Goal: Navigation & Orientation: Find specific page/section

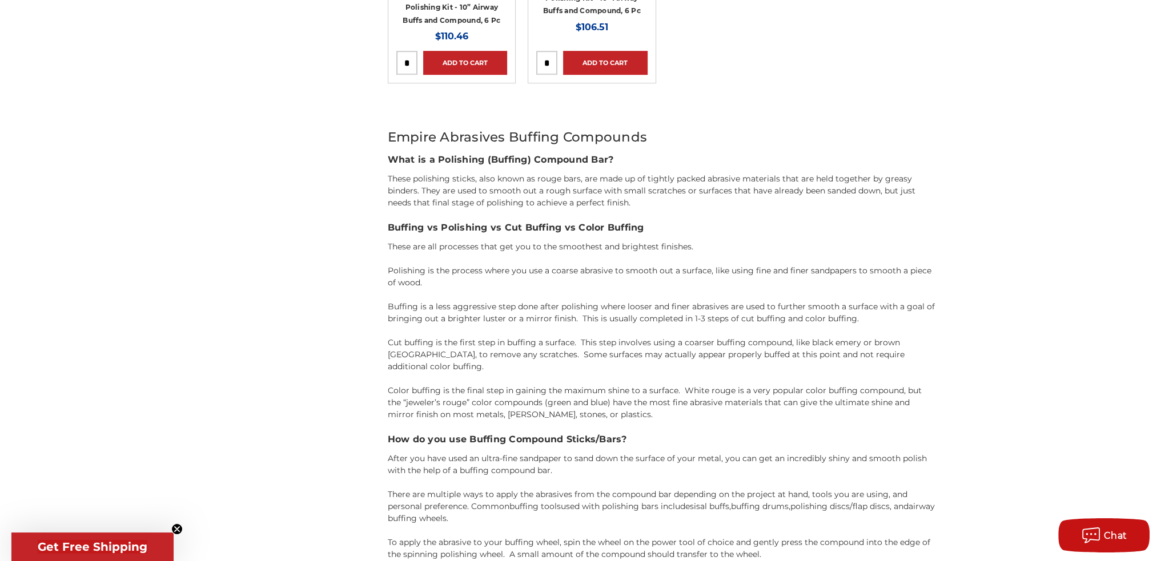
scroll to position [1142, 0]
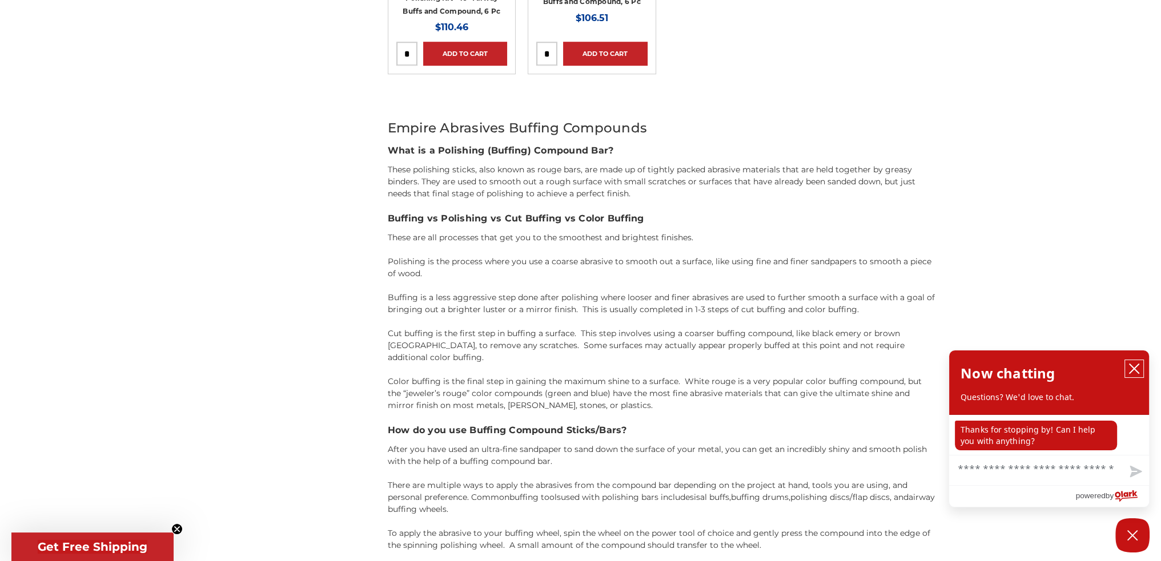
click at [1142, 369] on button "close chatbox" at bounding box center [1134, 368] width 18 height 17
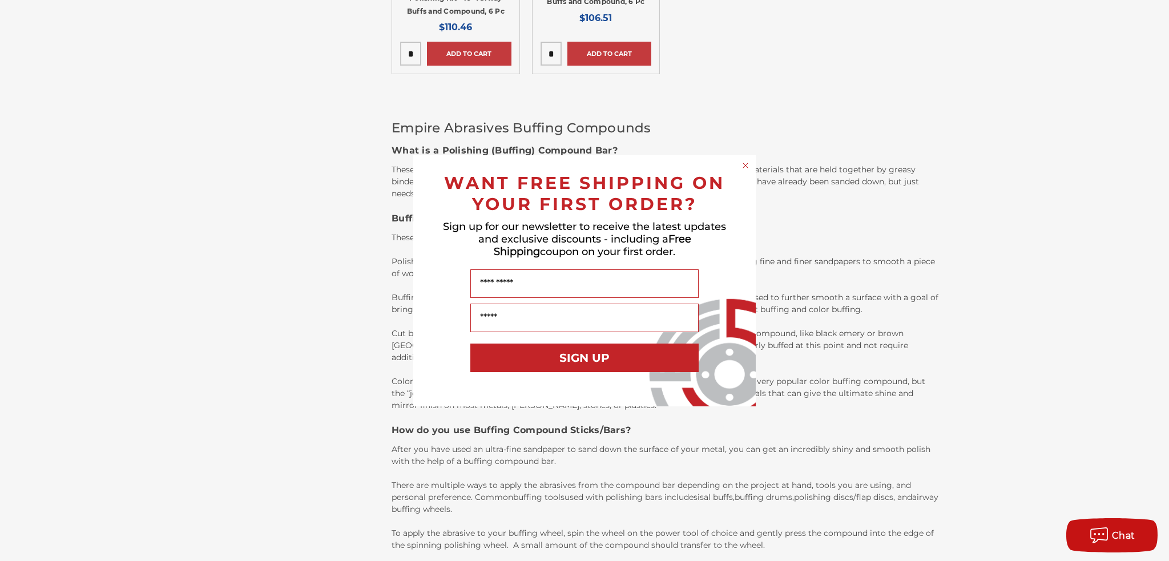
click at [749, 163] on circle "Close dialog" at bounding box center [746, 165] width 11 height 11
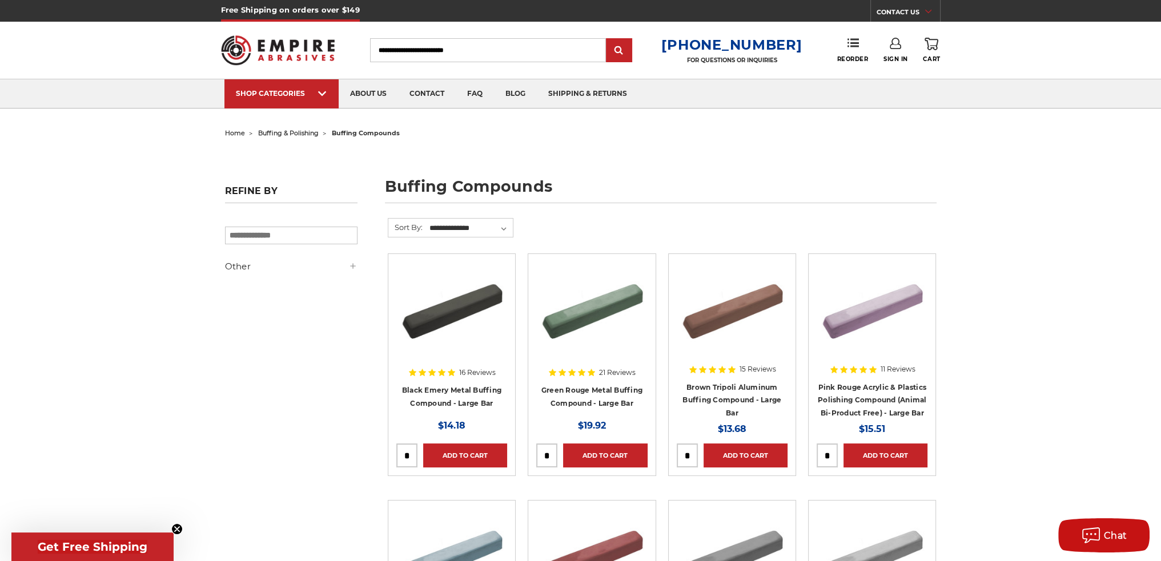
scroll to position [57, 0]
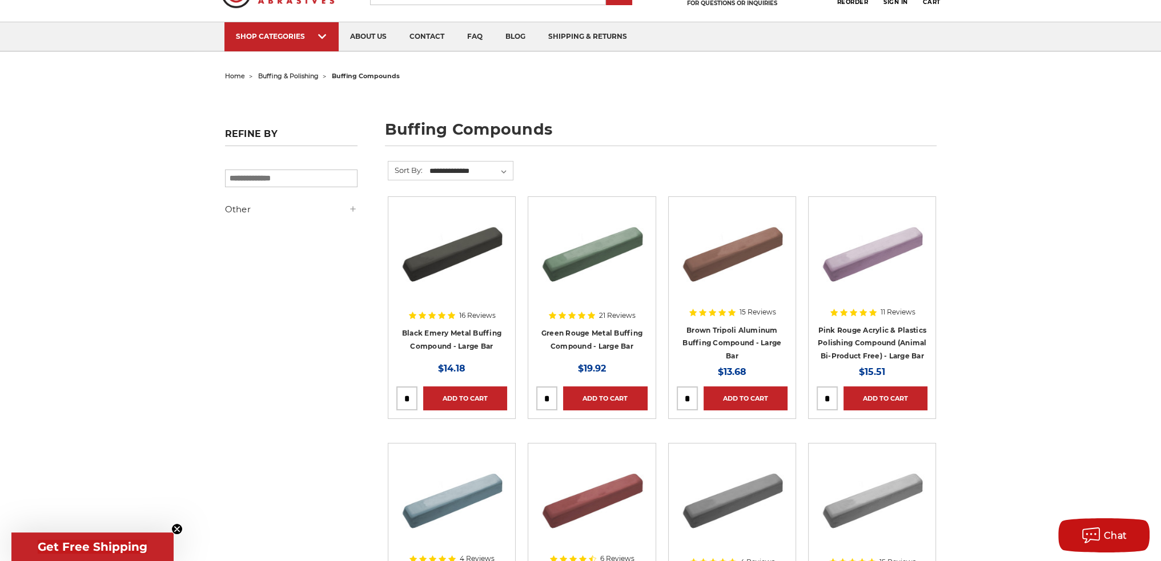
click at [287, 74] on span "buffing & polishing" at bounding box center [288, 76] width 61 height 8
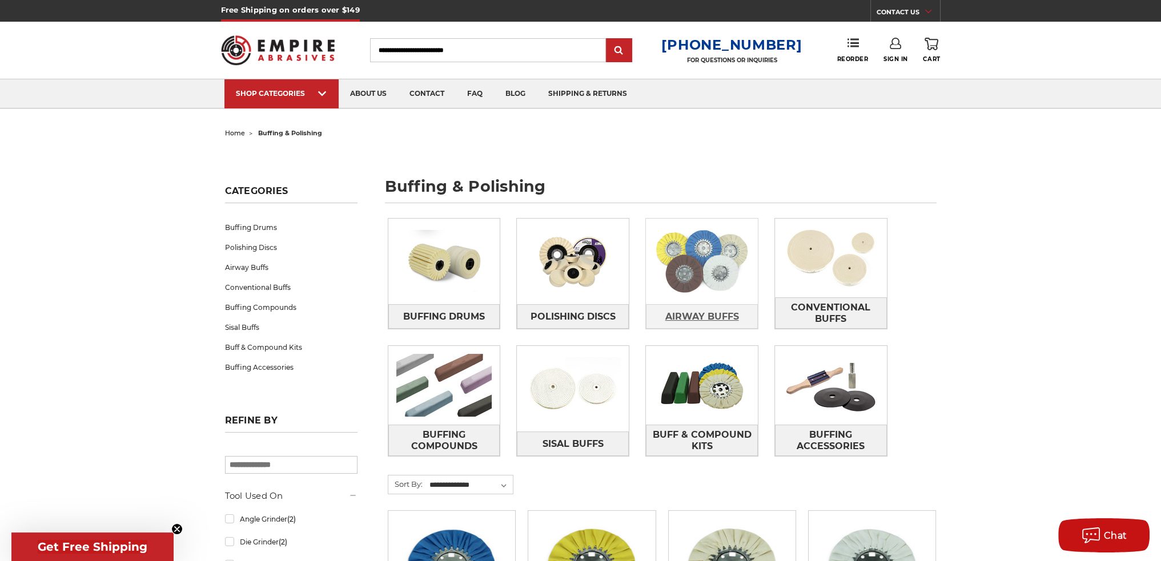
click at [690, 316] on span "Airway Buffs" at bounding box center [702, 316] width 74 height 19
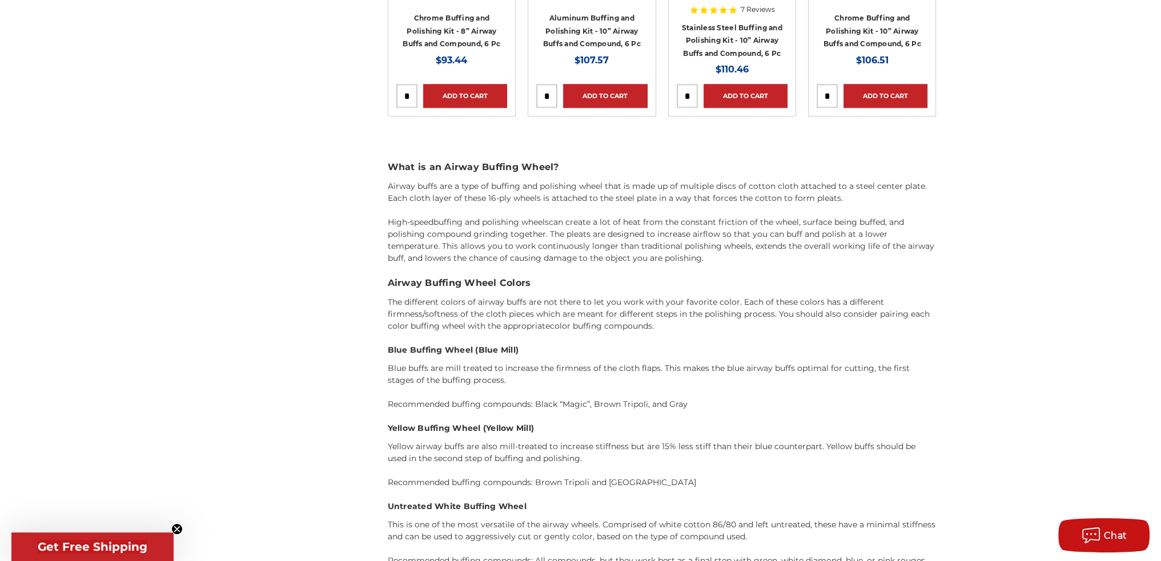
scroll to position [971, 0]
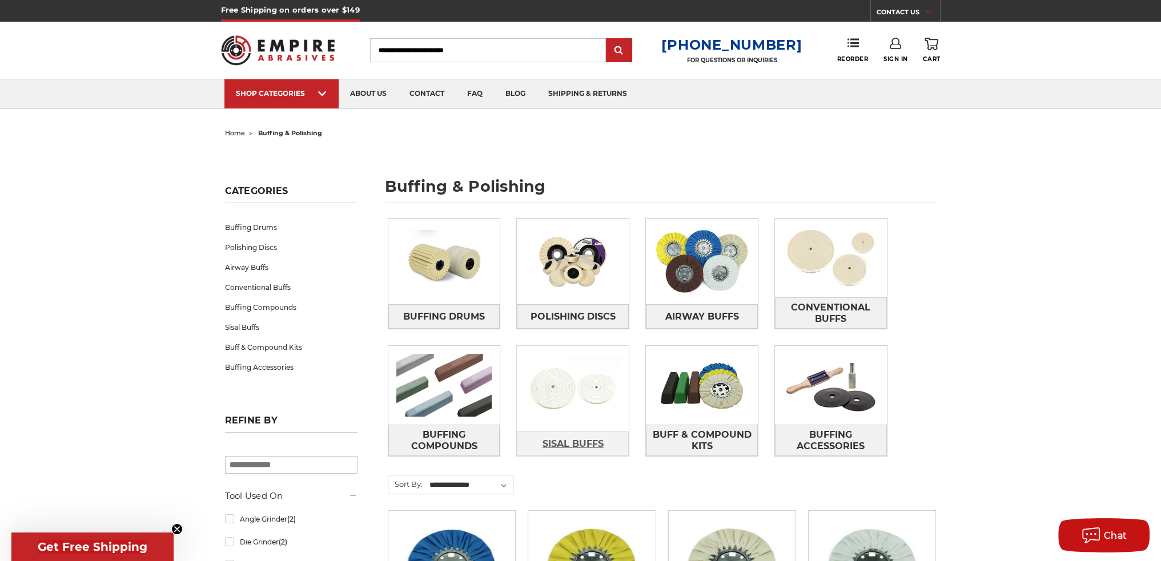
click at [572, 449] on span "Sisal Buffs" at bounding box center [572, 444] width 61 height 19
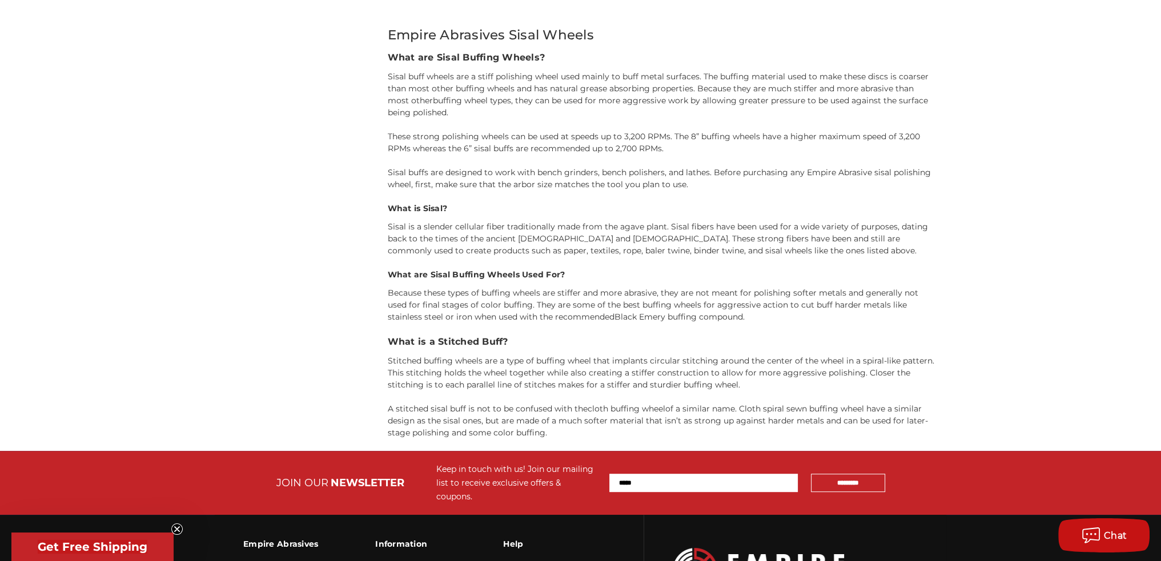
scroll to position [742, 0]
